Goal: Obtain resource: Obtain resource

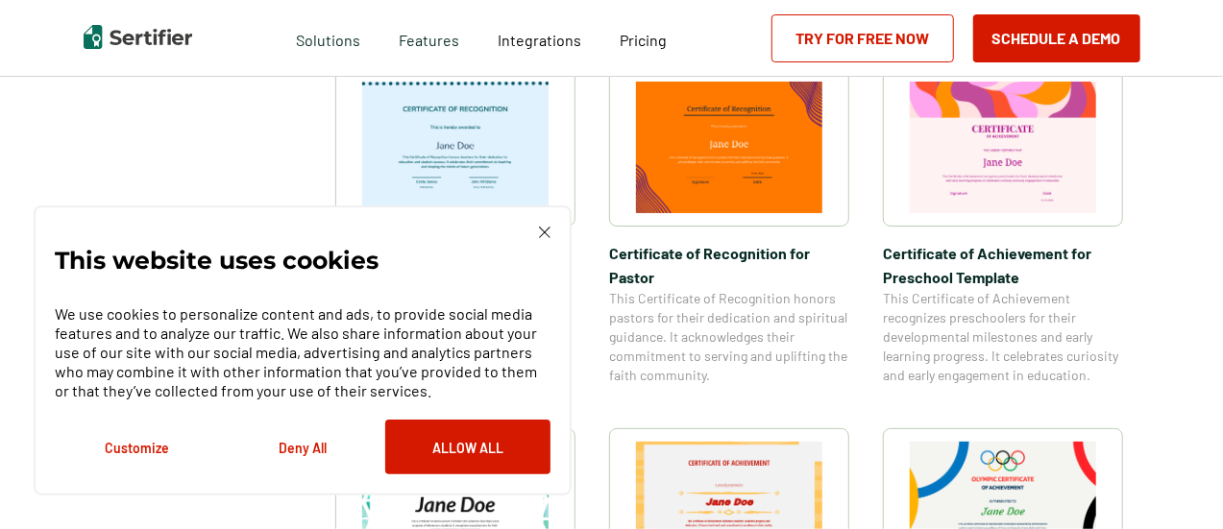
scroll to position [1041, 0]
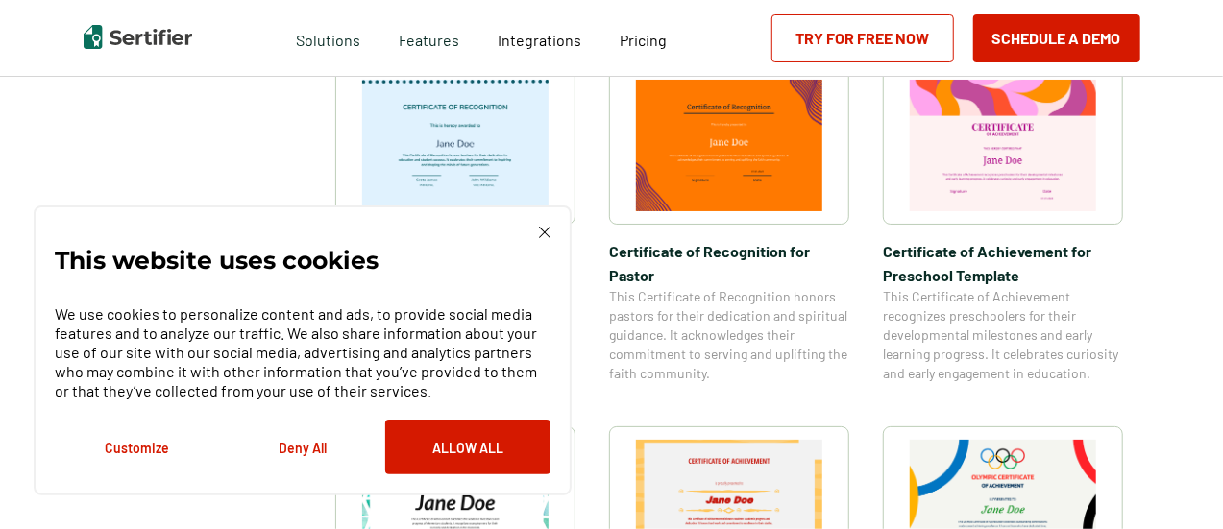
click at [688, 167] on img at bounding box center [729, 146] width 186 height 132
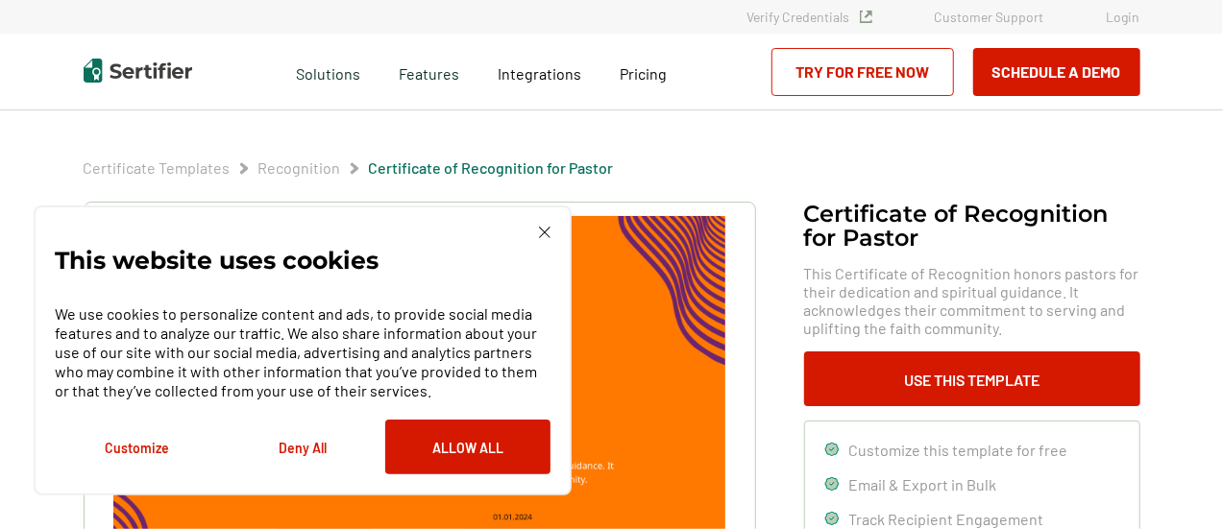
click at [544, 231] on img at bounding box center [545, 233] width 12 height 12
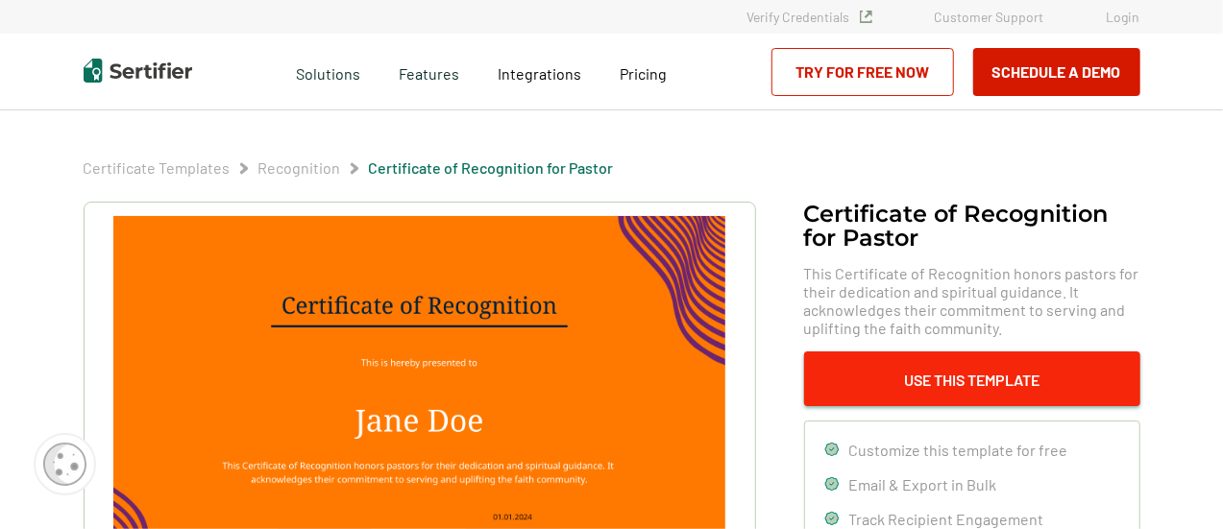
click at [872, 371] on button "Use This Template" at bounding box center [972, 379] width 336 height 55
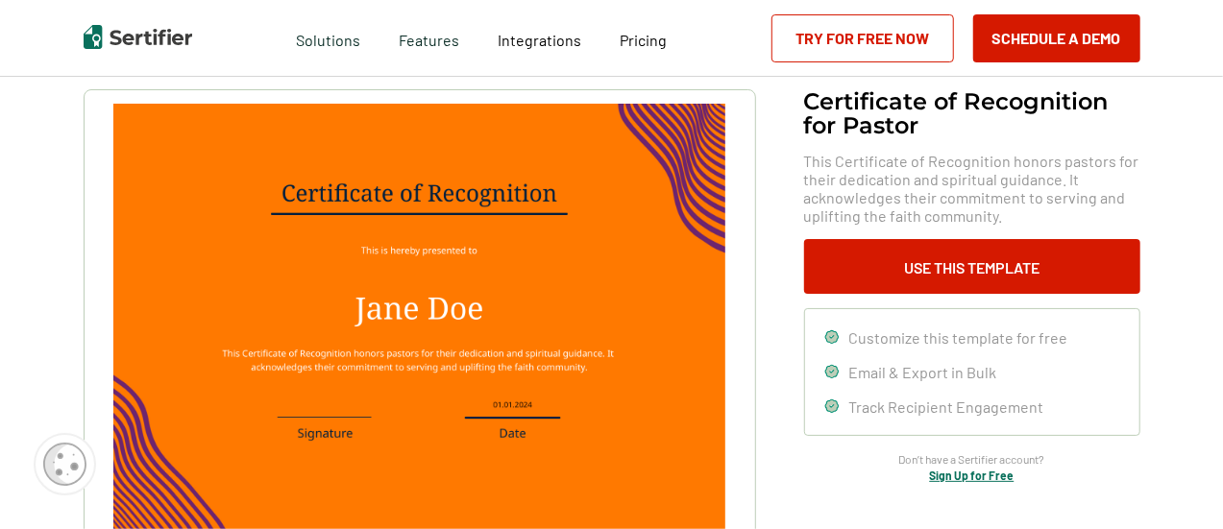
scroll to position [123, 0]
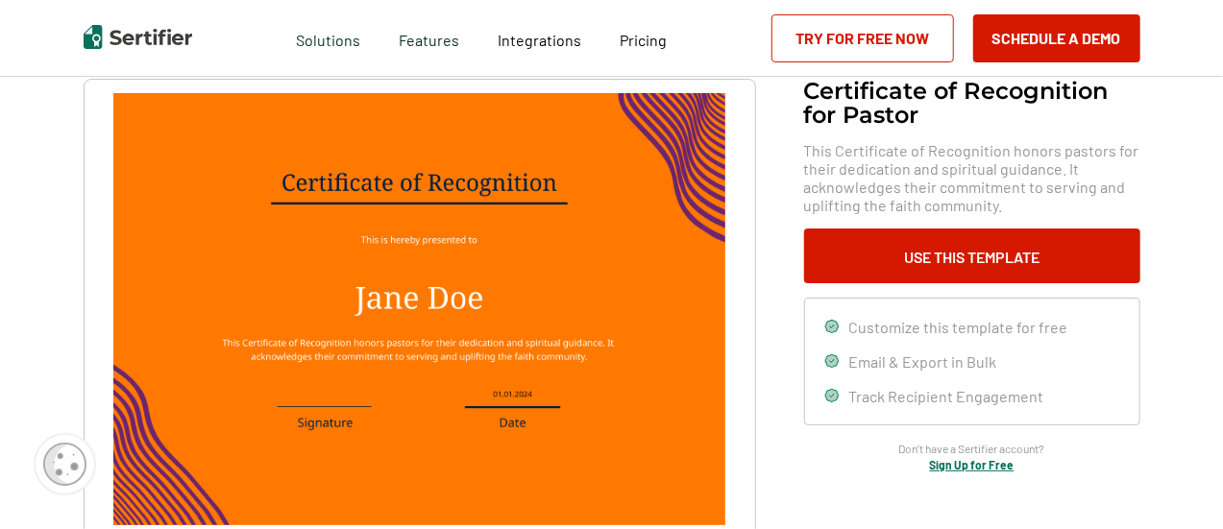
click at [364, 298] on img at bounding box center [418, 309] width 611 height 432
click at [355, 300] on img at bounding box center [418, 309] width 611 height 432
click at [327, 295] on img at bounding box center [418, 309] width 611 height 432
click at [318, 296] on img at bounding box center [418, 309] width 611 height 432
